Goal: Task Accomplishment & Management: Use online tool/utility

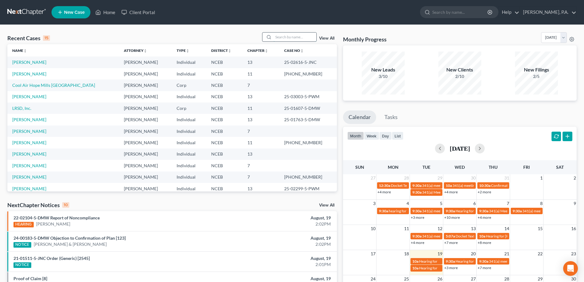
click at [276, 36] on input "search" at bounding box center [294, 37] width 43 height 9
type input "[PERSON_NAME]"
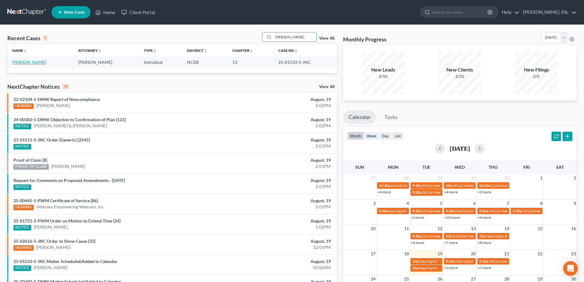
click at [34, 62] on link "[PERSON_NAME]" at bounding box center [29, 61] width 34 height 5
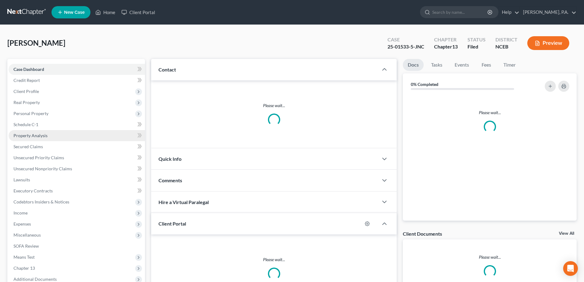
click at [51, 140] on link "Property Analysis" at bounding box center [77, 135] width 136 height 11
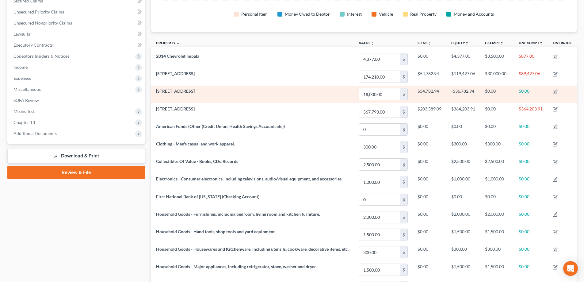
scroll to position [123, 0]
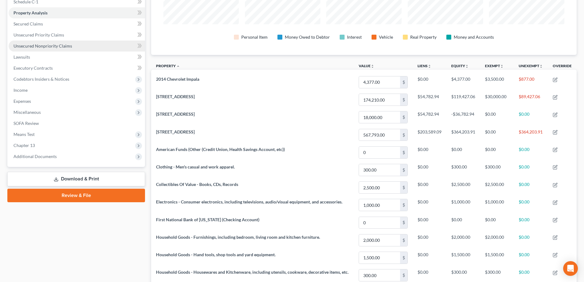
click at [61, 44] on span "Unsecured Nonpriority Claims" at bounding box center [42, 45] width 59 height 5
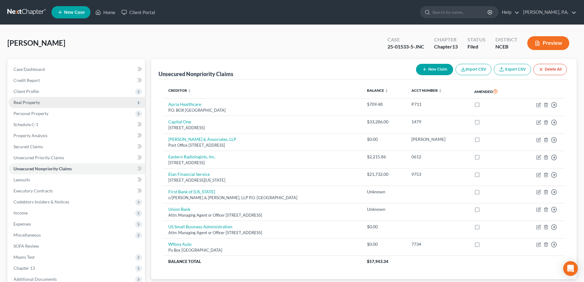
click at [40, 103] on span "Real Property" at bounding box center [77, 102] width 136 height 11
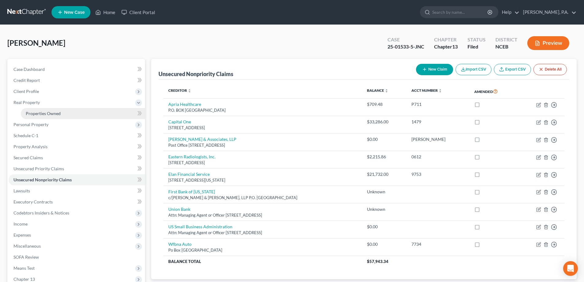
click at [57, 115] on span "Properties Owned" at bounding box center [43, 113] width 35 height 5
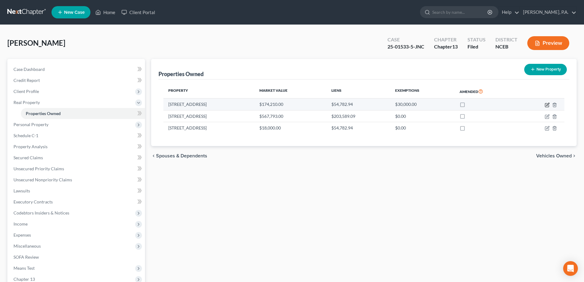
click at [548, 106] on icon "button" at bounding box center [547, 104] width 5 height 5
select select "28"
select select "0"
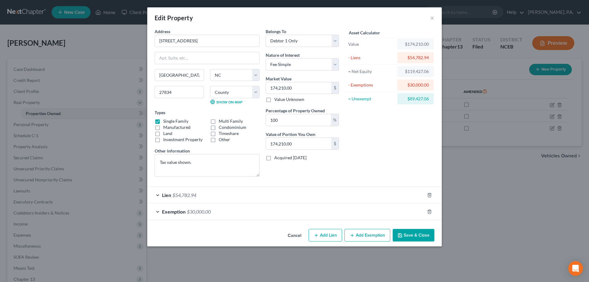
click at [294, 236] on button "Cancel" at bounding box center [294, 235] width 23 height 12
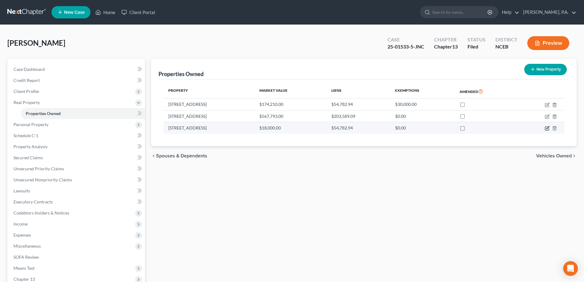
click at [549, 127] on icon "button" at bounding box center [547, 127] width 3 height 3
select select "28"
select select "73"
select select "0"
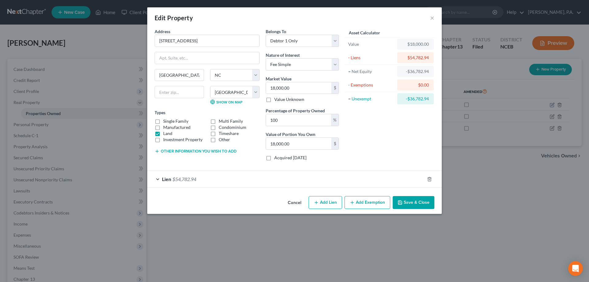
click at [291, 202] on button "Cancel" at bounding box center [294, 203] width 23 height 12
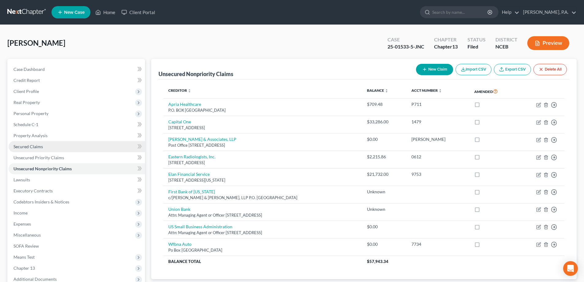
click at [100, 147] on link "Secured Claims" at bounding box center [77, 146] width 136 height 11
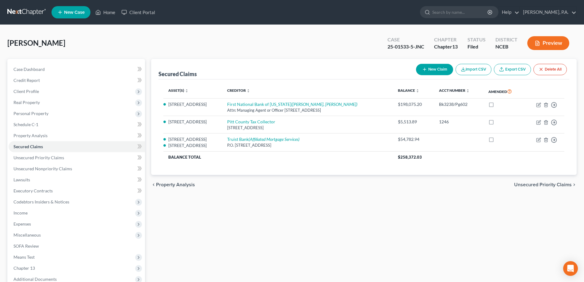
click at [12, 10] on link at bounding box center [26, 12] width 39 height 11
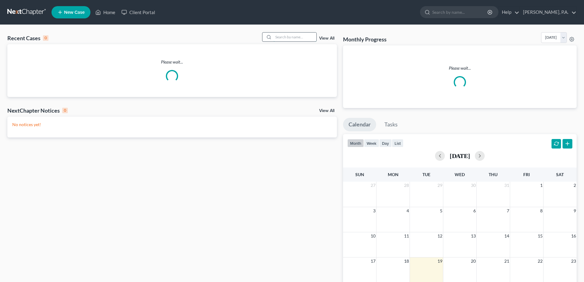
click at [285, 34] on input "search" at bounding box center [294, 37] width 43 height 9
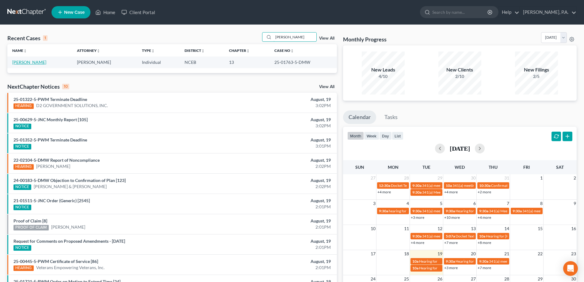
type input "[PERSON_NAME]"
click at [25, 63] on link "[PERSON_NAME]" at bounding box center [29, 61] width 34 height 5
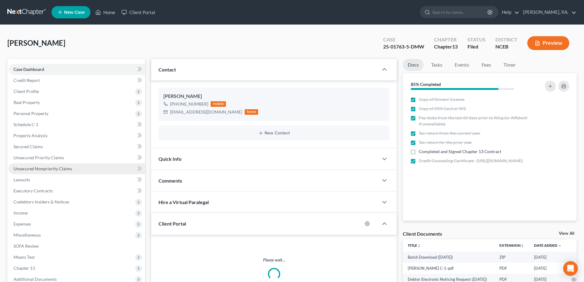
click at [39, 166] on span "Unsecured Nonpriority Claims" at bounding box center [42, 168] width 59 height 5
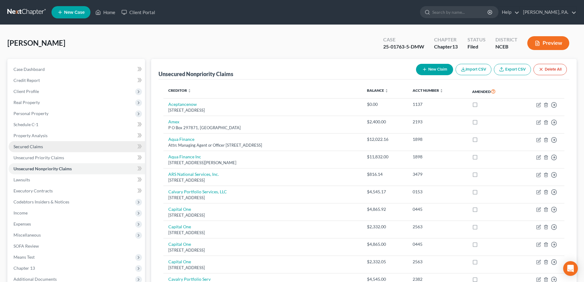
click at [40, 145] on span "Secured Claims" at bounding box center [27, 146] width 29 height 5
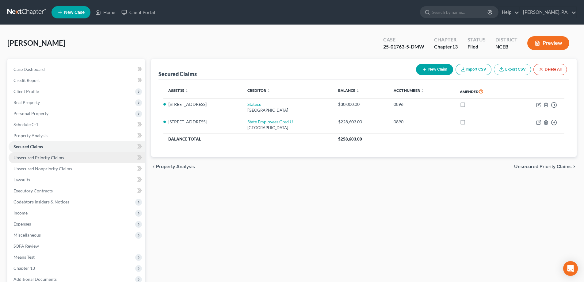
scroll to position [66, 0]
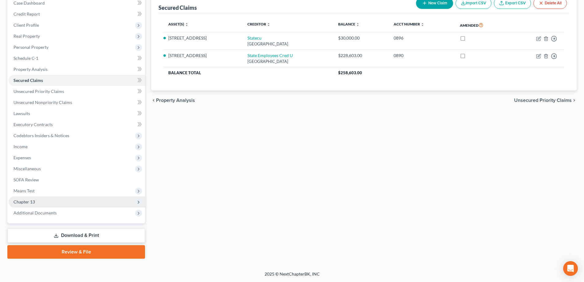
click at [81, 204] on span "Chapter 13" at bounding box center [77, 201] width 136 height 11
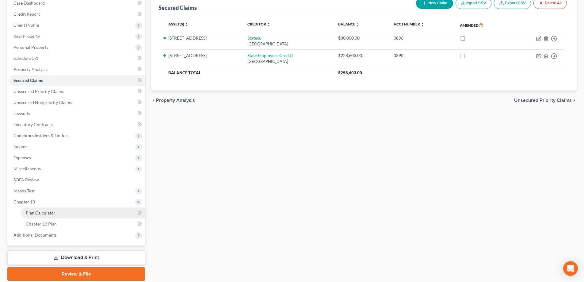
click at [86, 210] on link "Plan Calculator" at bounding box center [83, 212] width 124 height 11
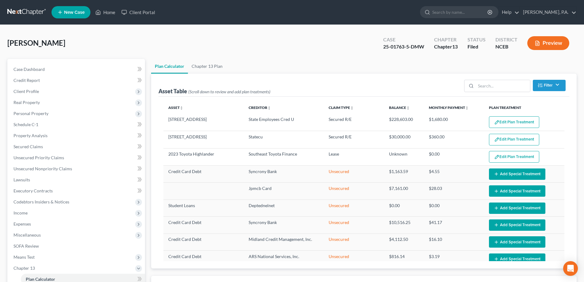
select select "59"
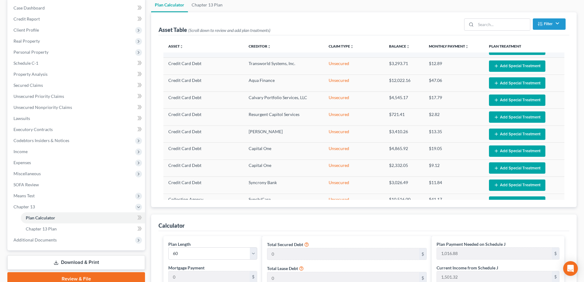
scroll to position [184, 0]
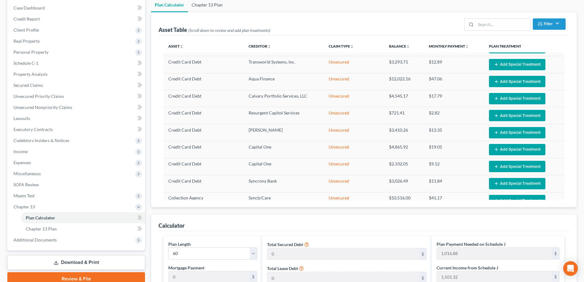
click at [207, 4] on link "Chapter 13 Plan" at bounding box center [207, 5] width 38 height 15
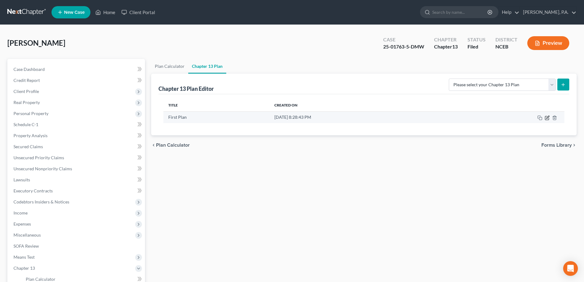
click at [547, 117] on icon "button" at bounding box center [547, 117] width 3 height 3
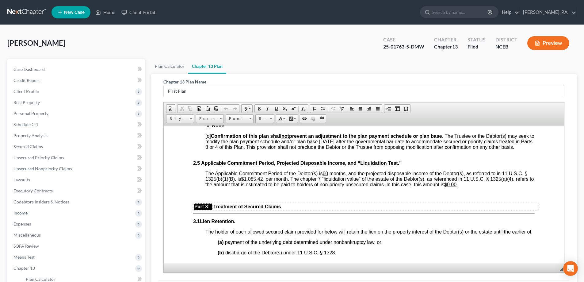
scroll to position [491, 0]
